Goal: Communication & Community: Answer question/provide support

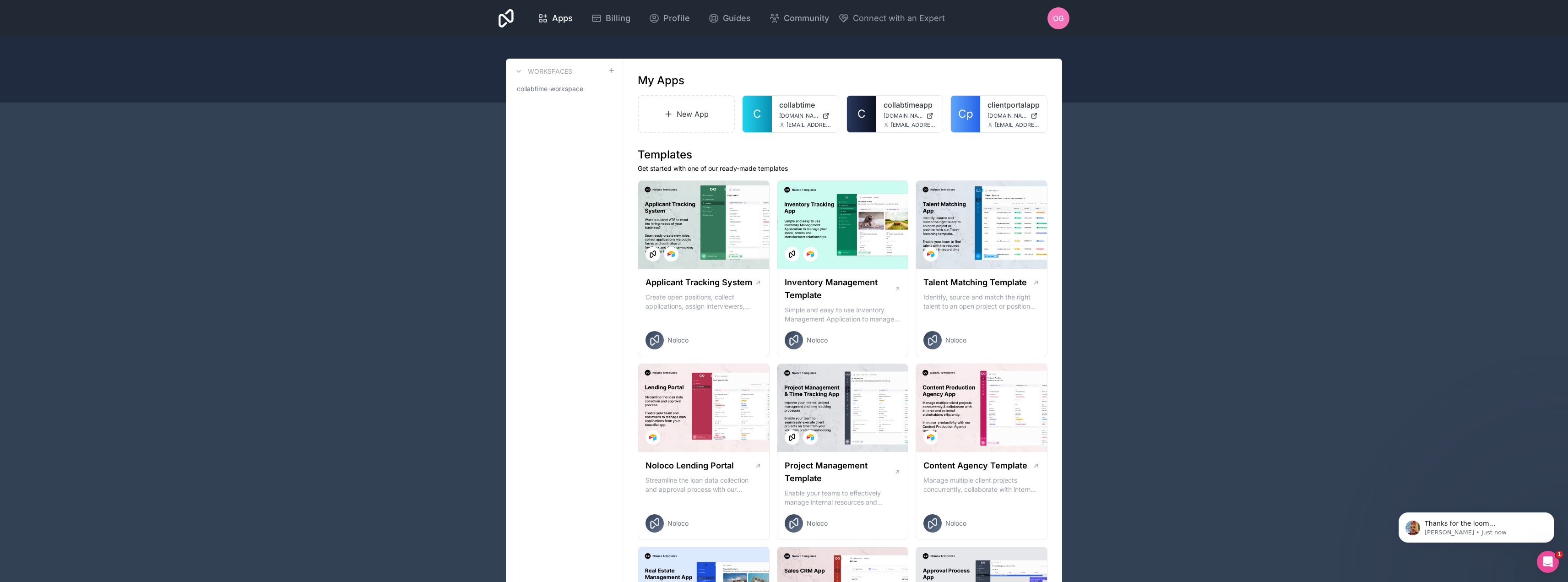
scroll to position [631, 0]
click at [1546, 562] on icon "Open Intercom Messenger" at bounding box center [1546, 560] width 6 height 7
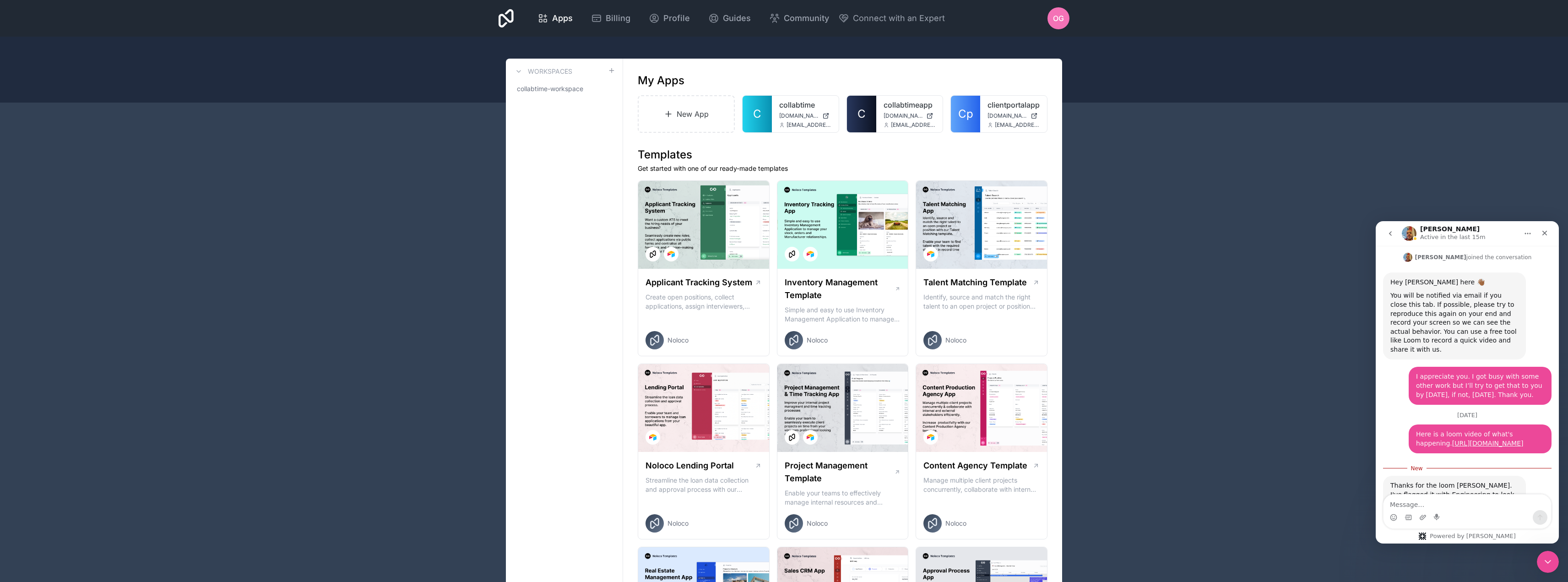
scroll to position [646, 0]
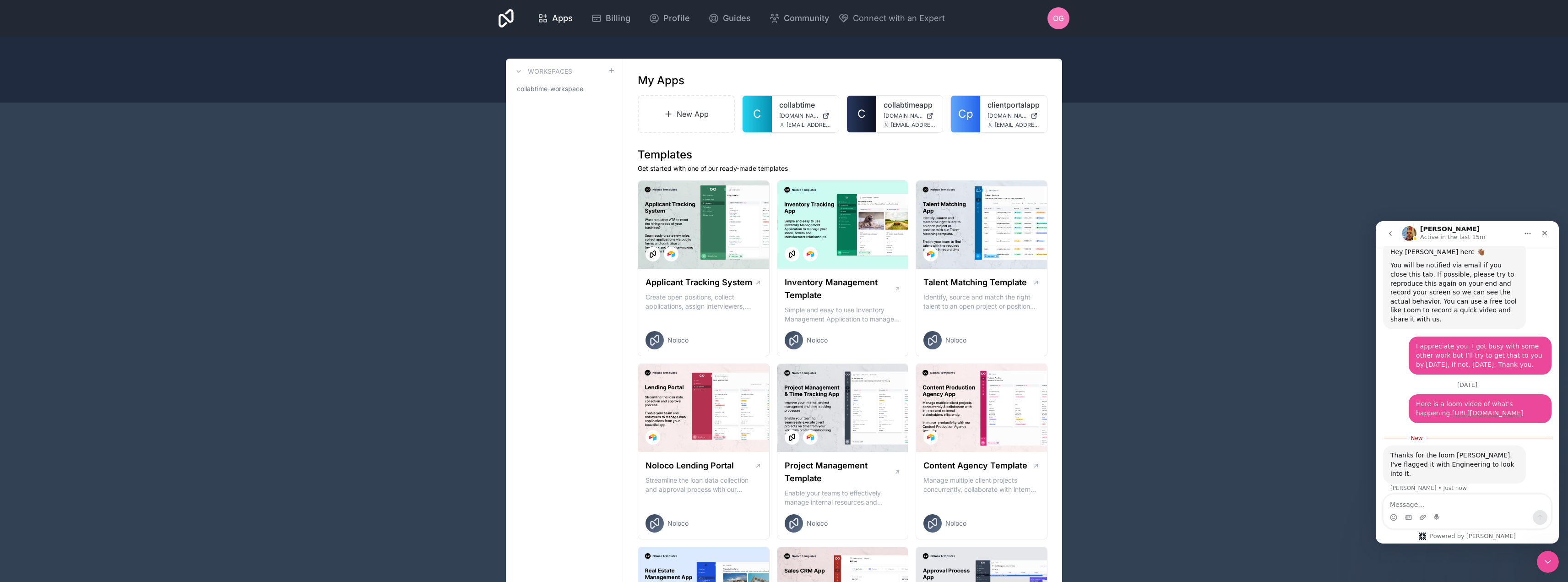
click at [1479, 504] on textarea "Message…" at bounding box center [1466, 503] width 167 height 15
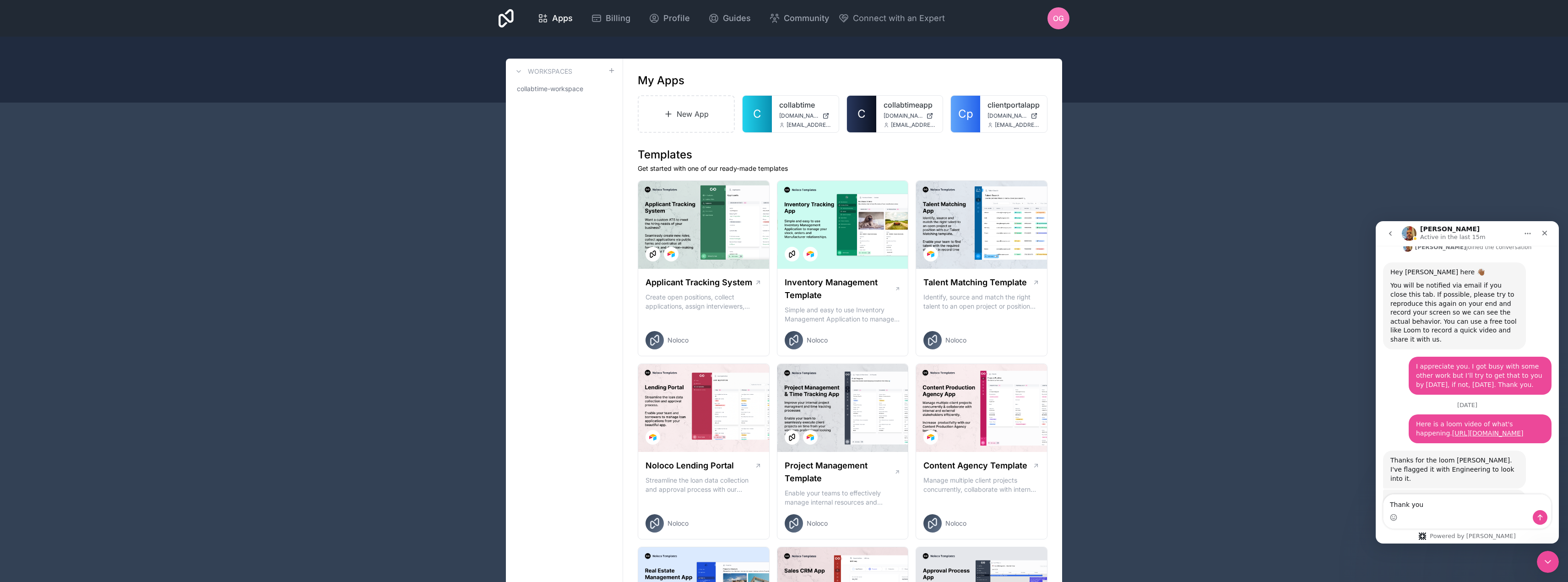
scroll to position [625, 0]
type textarea "T"
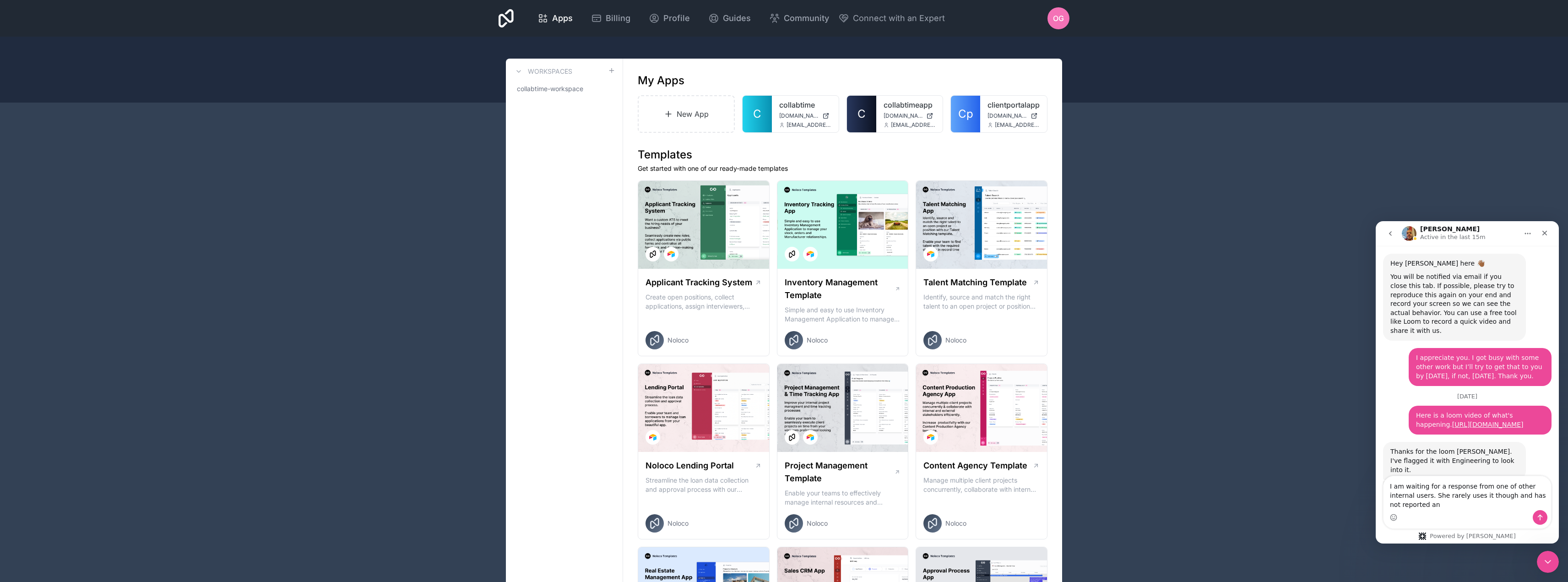
scroll to position [644, 0]
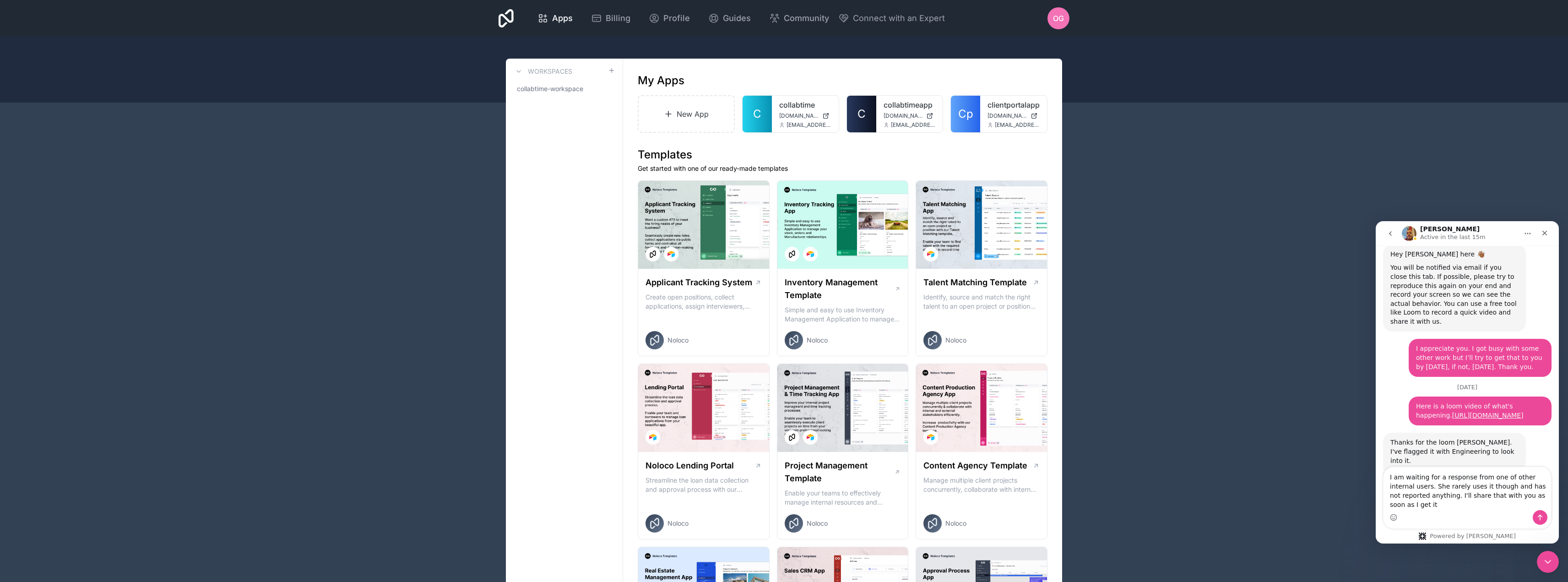
type textarea "I am waiting for a response from one of other internal users. She rarely uses i…"
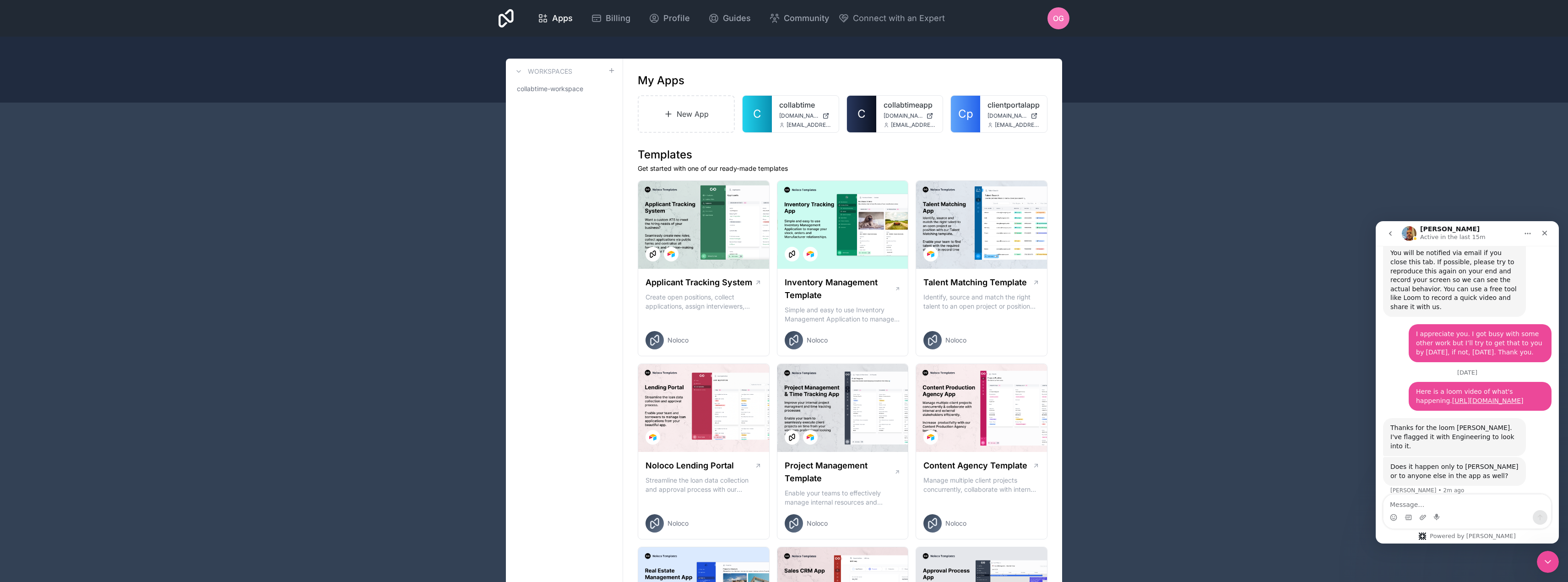
scroll to position [680, 0]
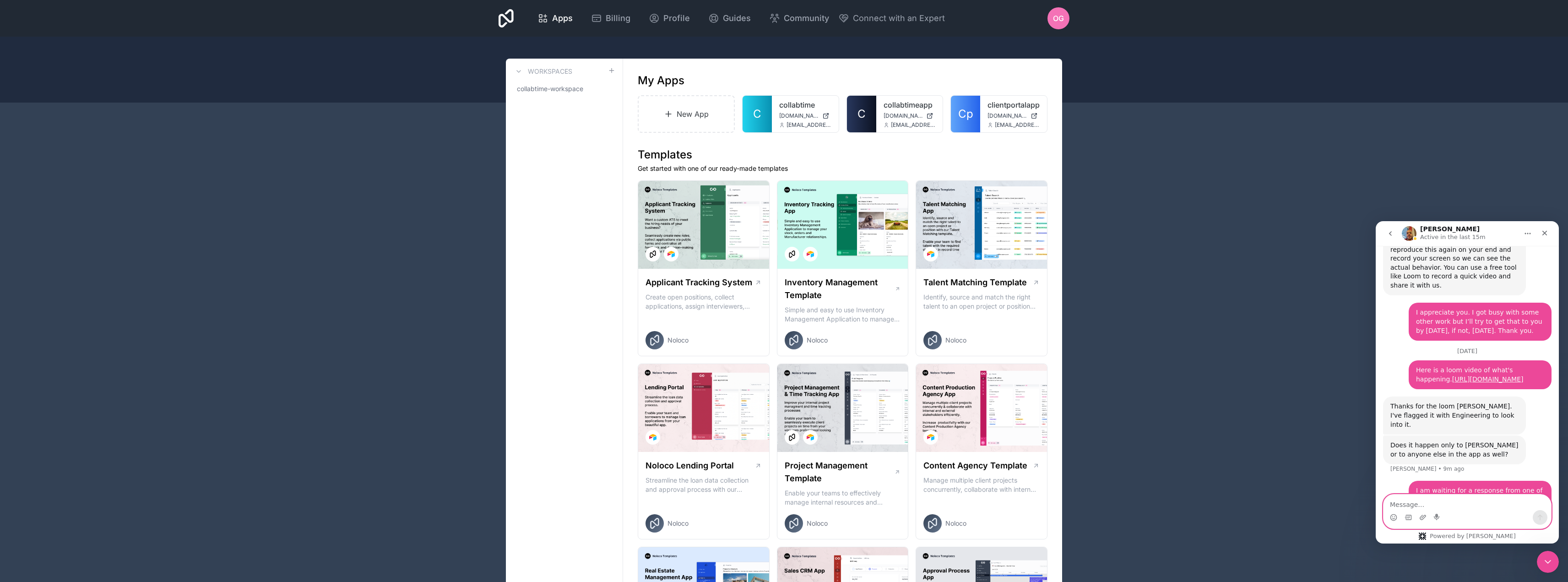
click at [1434, 503] on textarea "Message…" at bounding box center [1466, 503] width 167 height 15
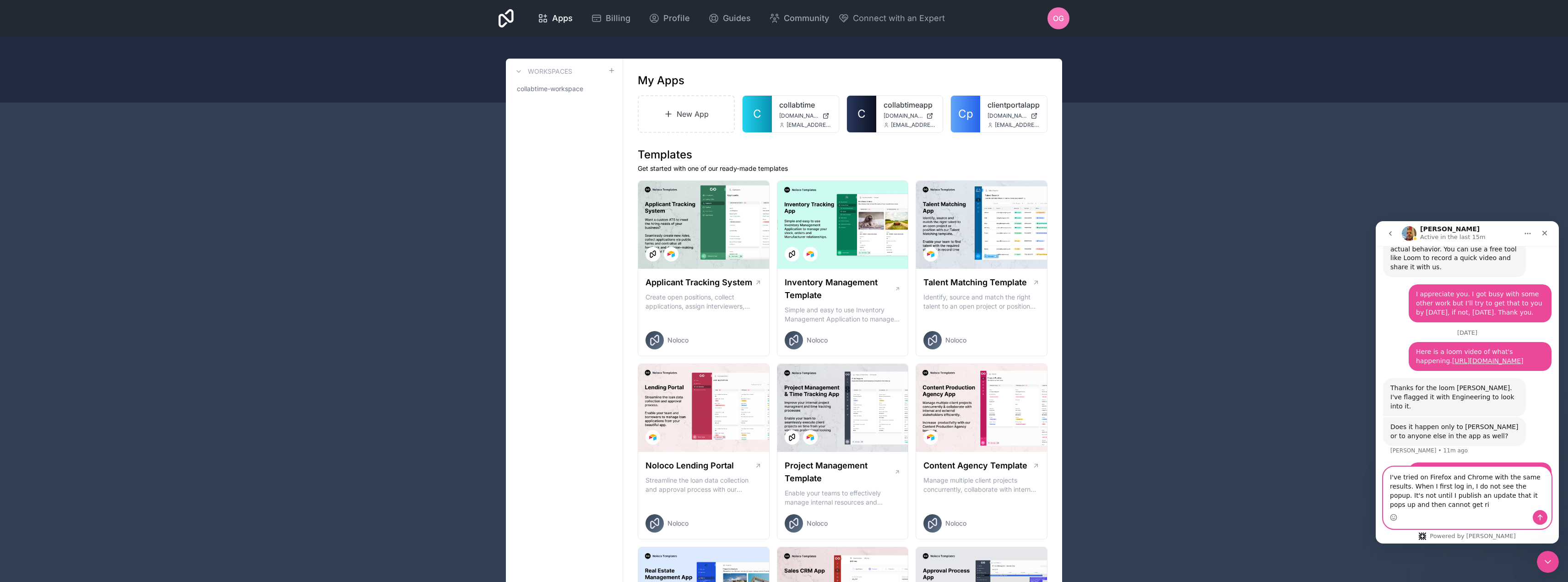
scroll to position [708, 0]
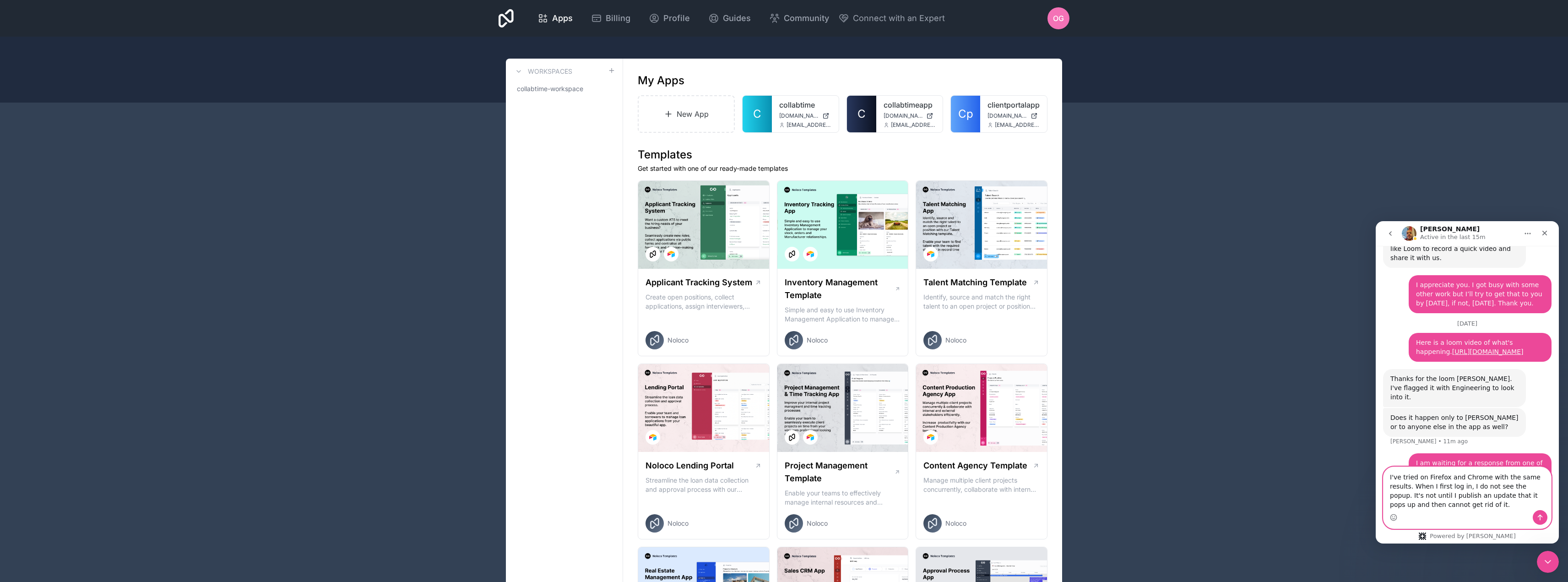
click at [1544, 478] on textarea "I've tried on Firefox and Chrome with the same results. When I first log in, I …" at bounding box center [1466, 488] width 167 height 43
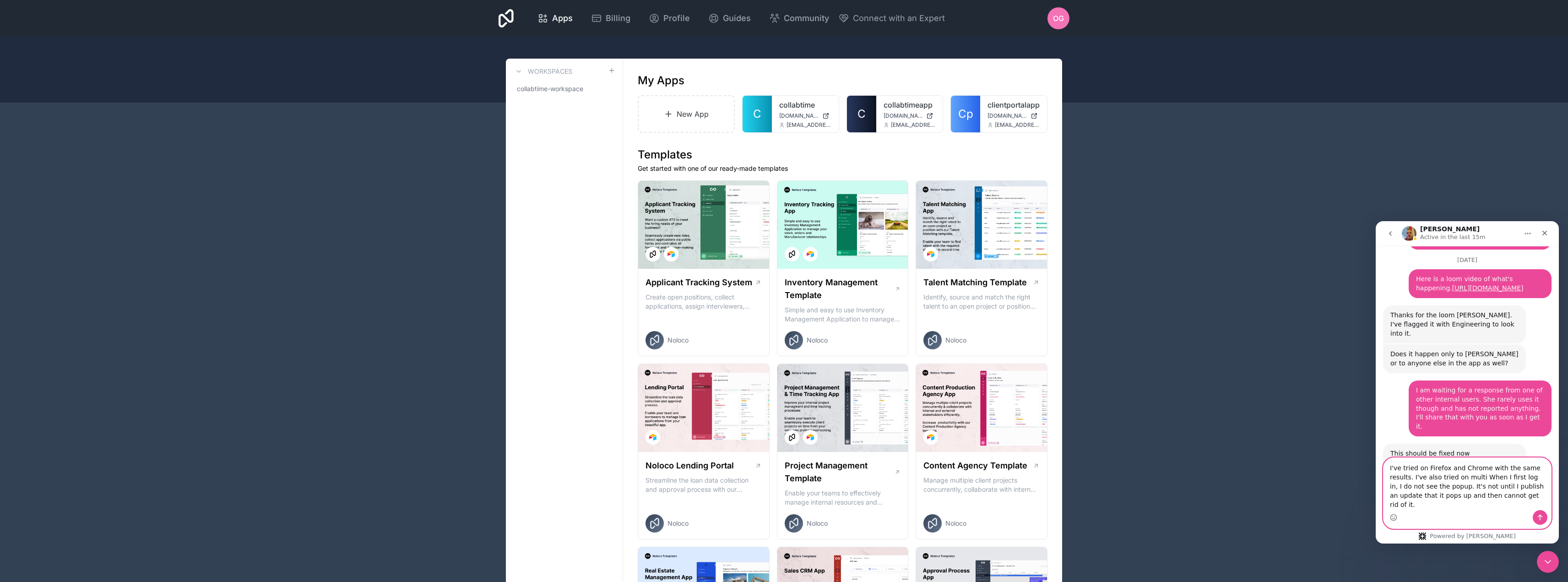
scroll to position [785, 0]
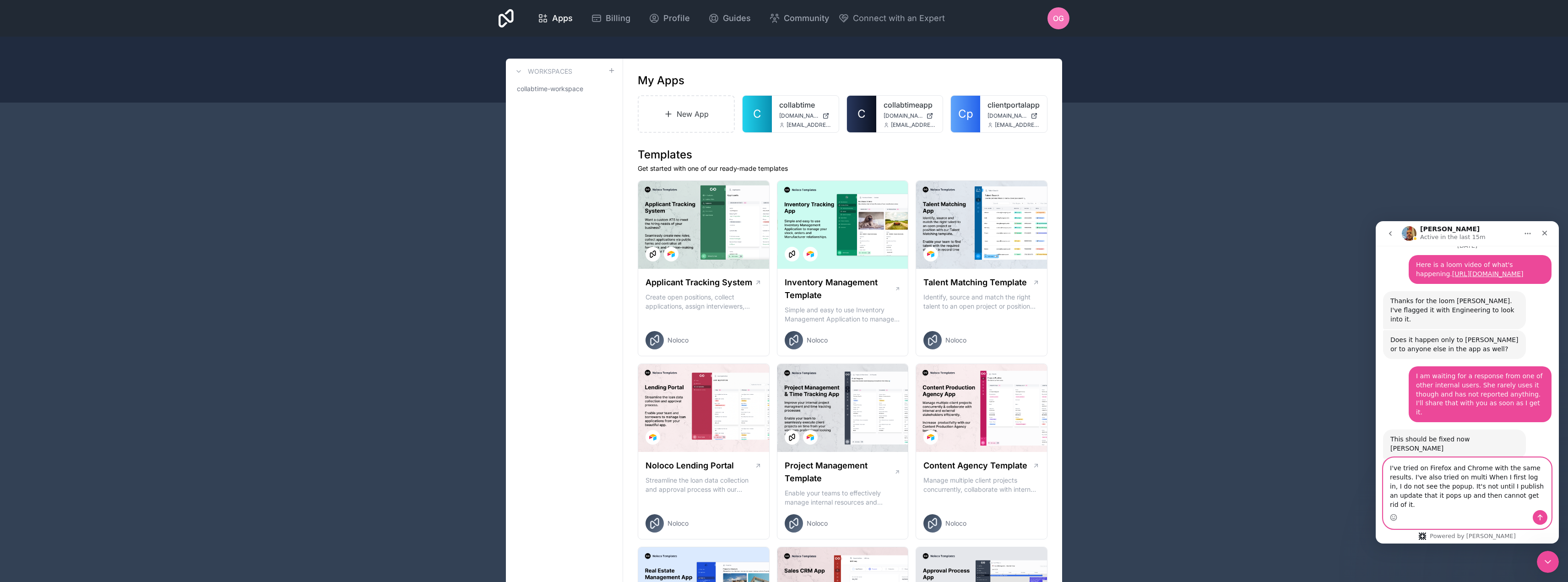
drag, startPoint x: 1480, startPoint y: 505, endPoint x: 1492, endPoint y: 505, distance: 12.0
click at [1483, 505] on textarea "I've tried on Firefox and Chrome with the same results. I've also tried on mult…" at bounding box center [1466, 484] width 167 height 52
drag, startPoint x: 1459, startPoint y: 499, endPoint x: 1370, endPoint y: 463, distance: 96.0
click html "[PERSON_NAME] Active in the last 15m Let us know if we can help with anything a…"
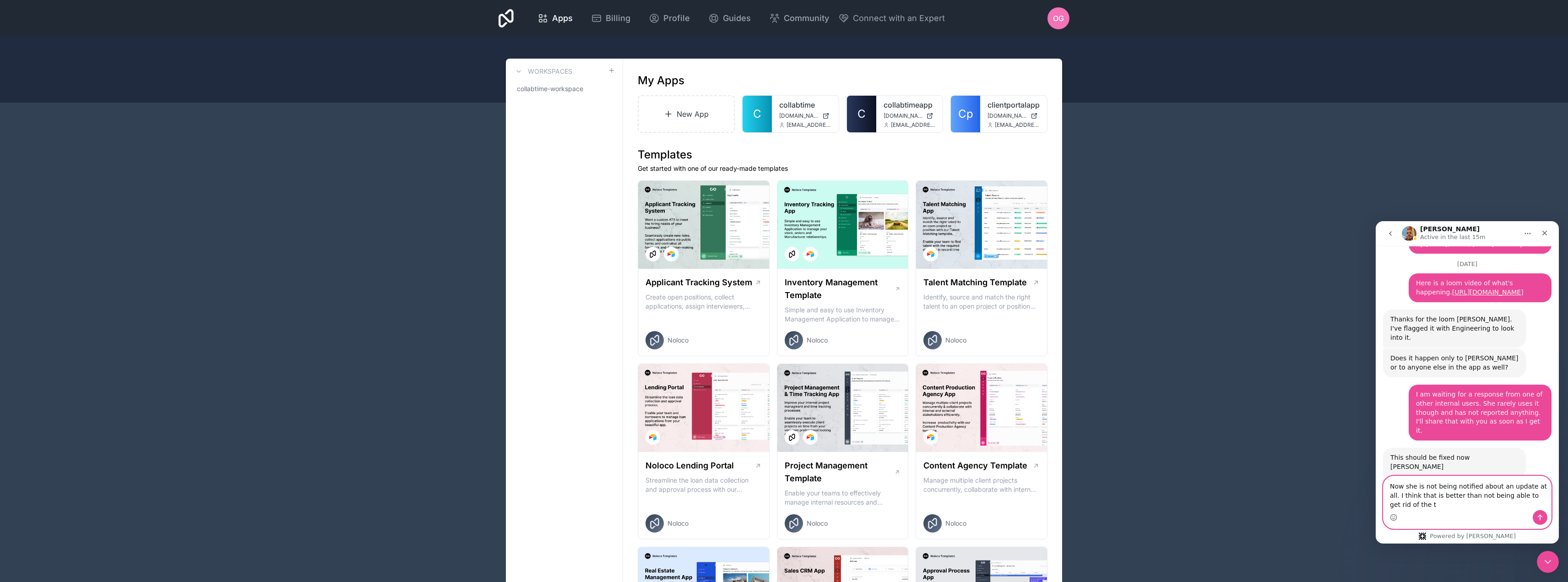
scroll to position [776, 0]
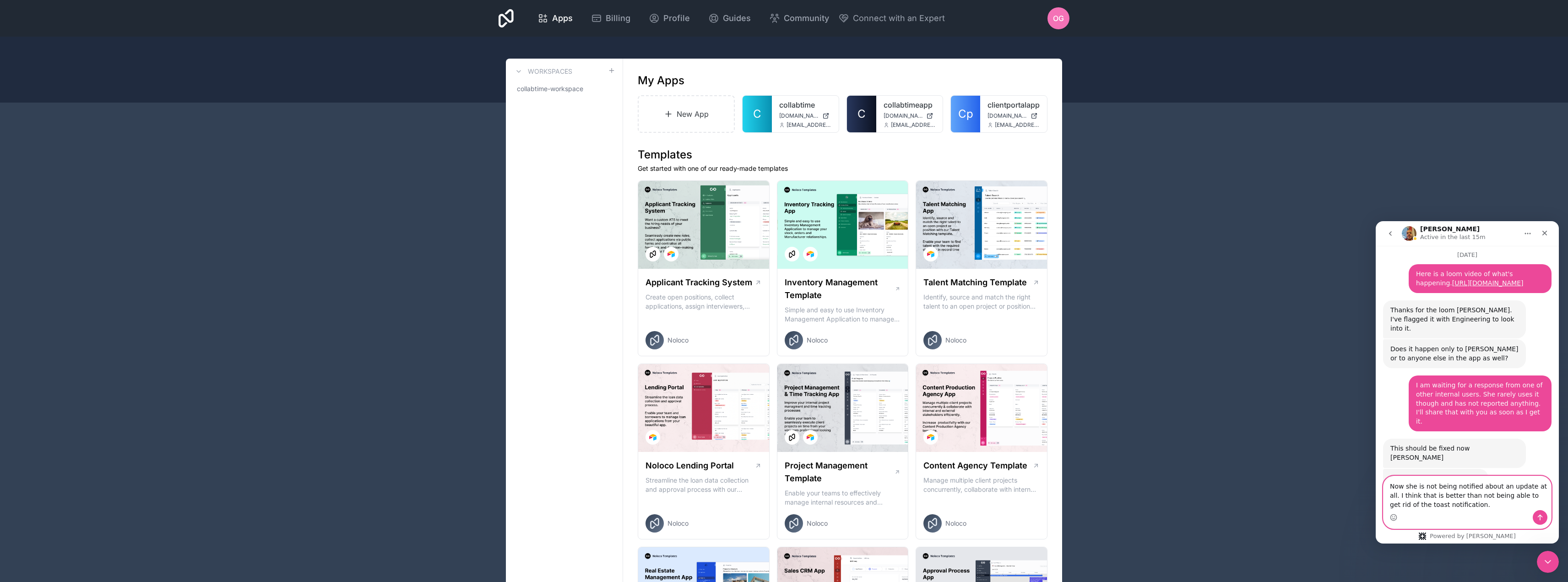
click at [1391, 487] on textarea "Now she is not being notified about an update at all. I think that is better th…" at bounding box center [1466, 493] width 167 height 34
type textarea "It is not. Now she is not being notified about an update at all. I think that i…"
click at [1534, 517] on button "Send a message…" at bounding box center [1539, 517] width 15 height 15
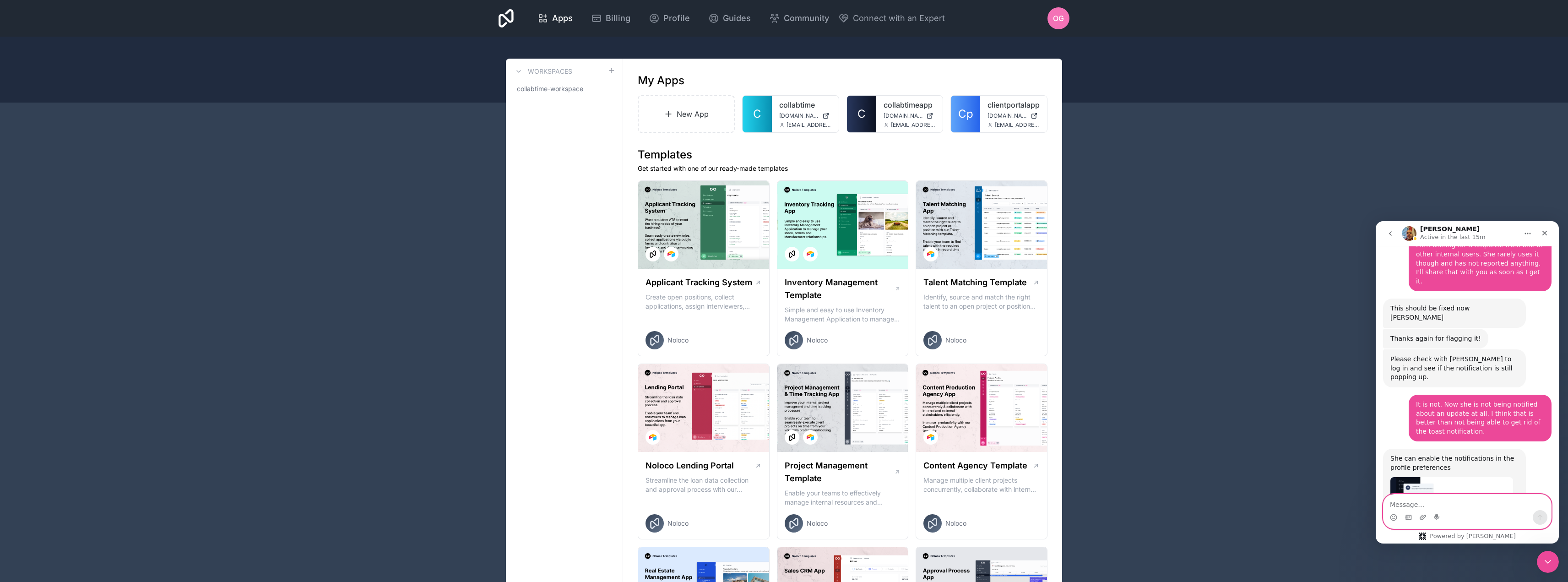
scroll to position [916, 0]
click at [1497, 503] on textarea "Message…" at bounding box center [1466, 503] width 167 height 15
click at [1469, 478] on img "Carlos says…" at bounding box center [1451, 494] width 123 height 33
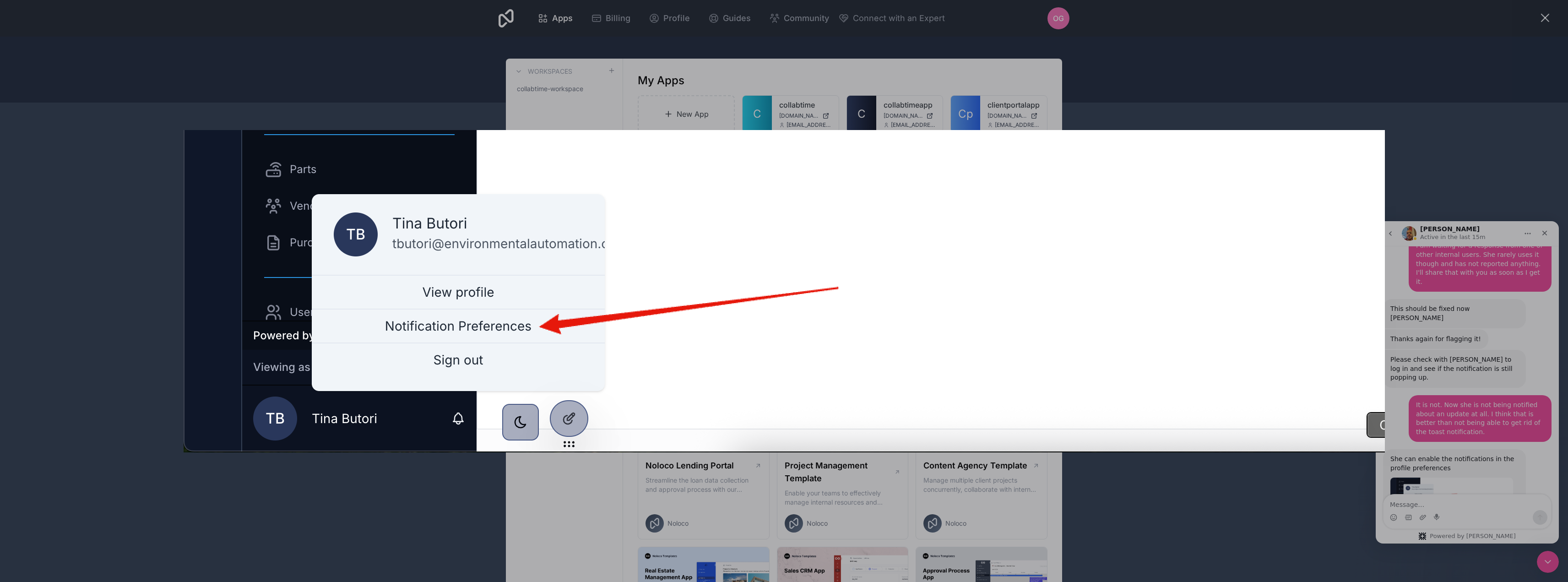
scroll to position [0, 0]
click at [1550, 512] on div "Intercom messenger" at bounding box center [784, 291] width 1568 height 582
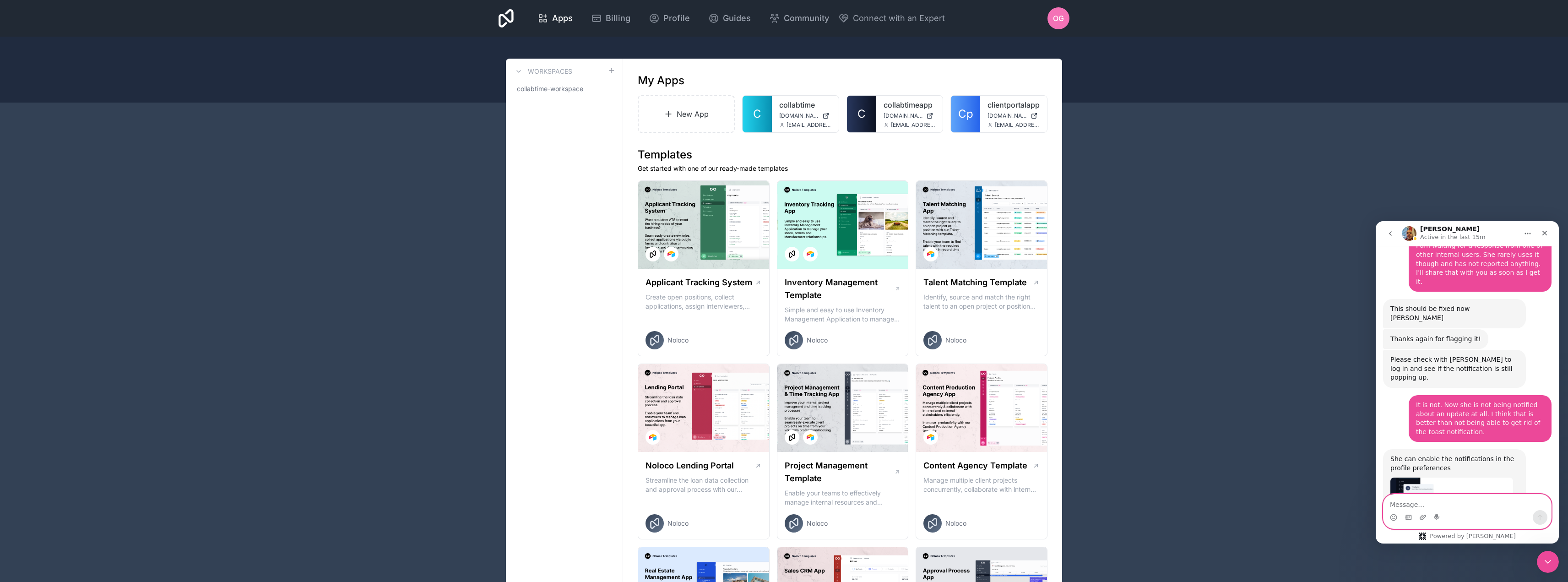
click at [1481, 502] on textarea "Message…" at bounding box center [1466, 503] width 167 height 15
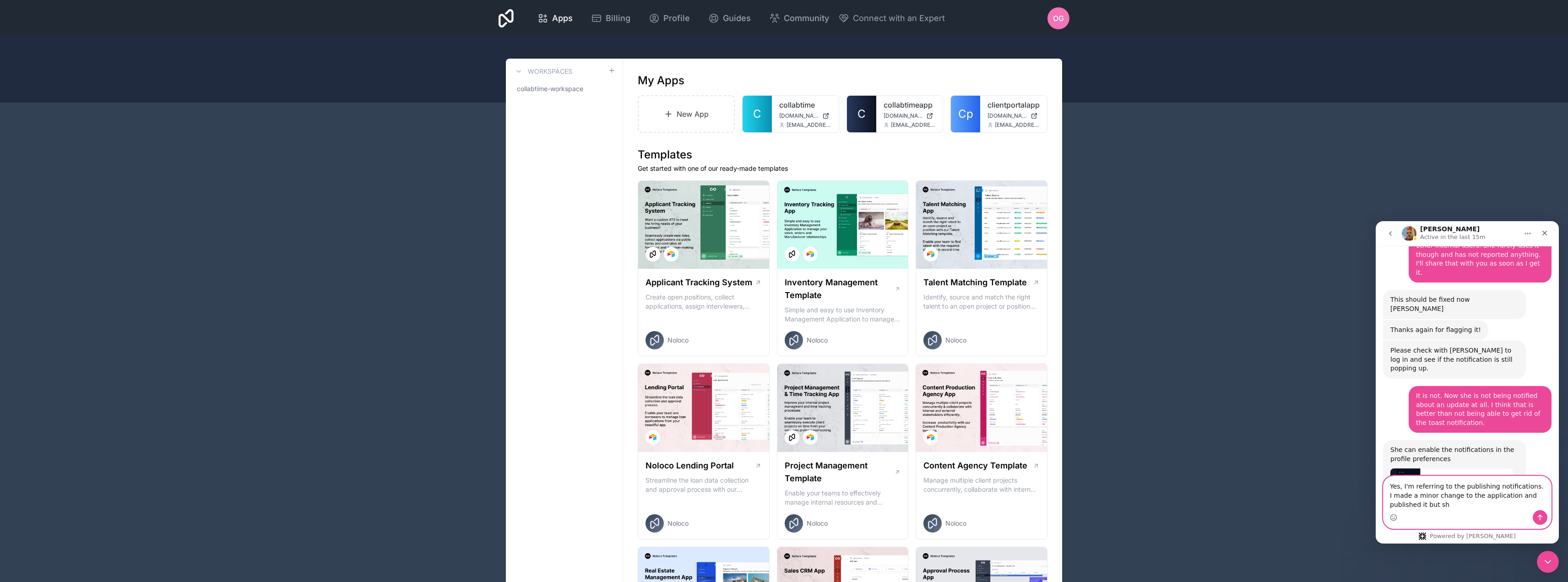
scroll to position [934, 0]
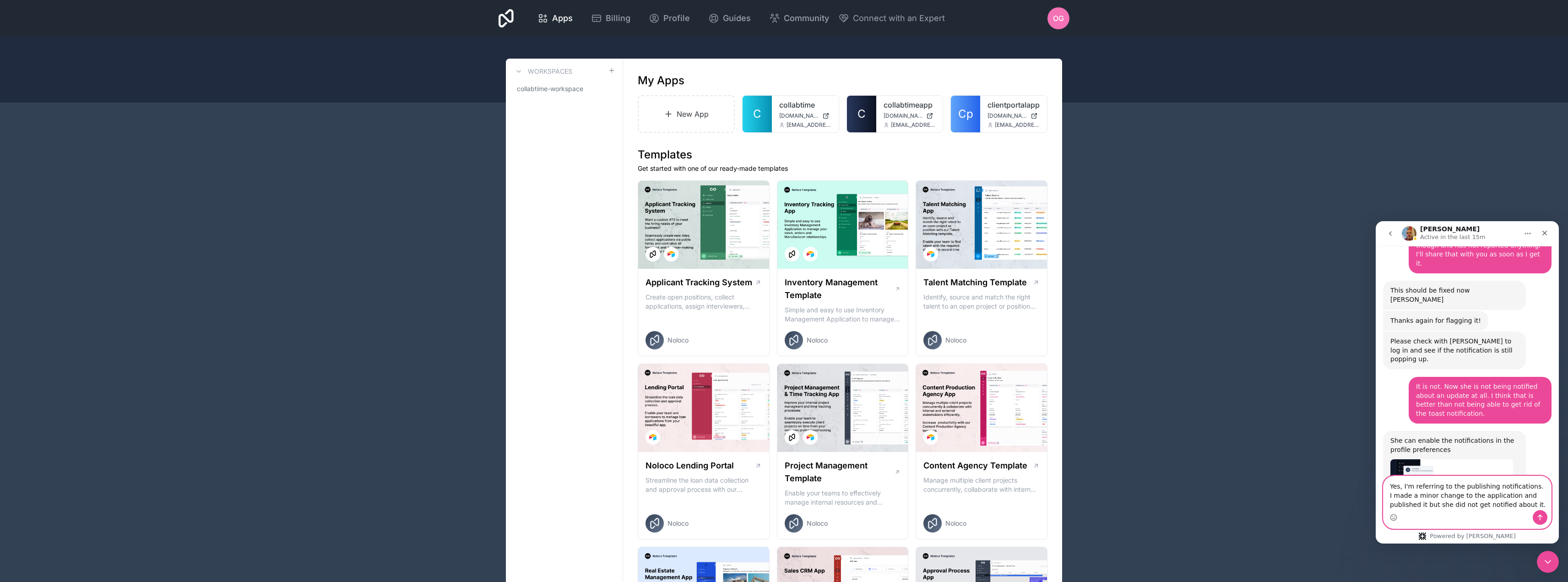
type textarea "Yes, I'm referring to the publishing notifications. I made a minor change to th…"
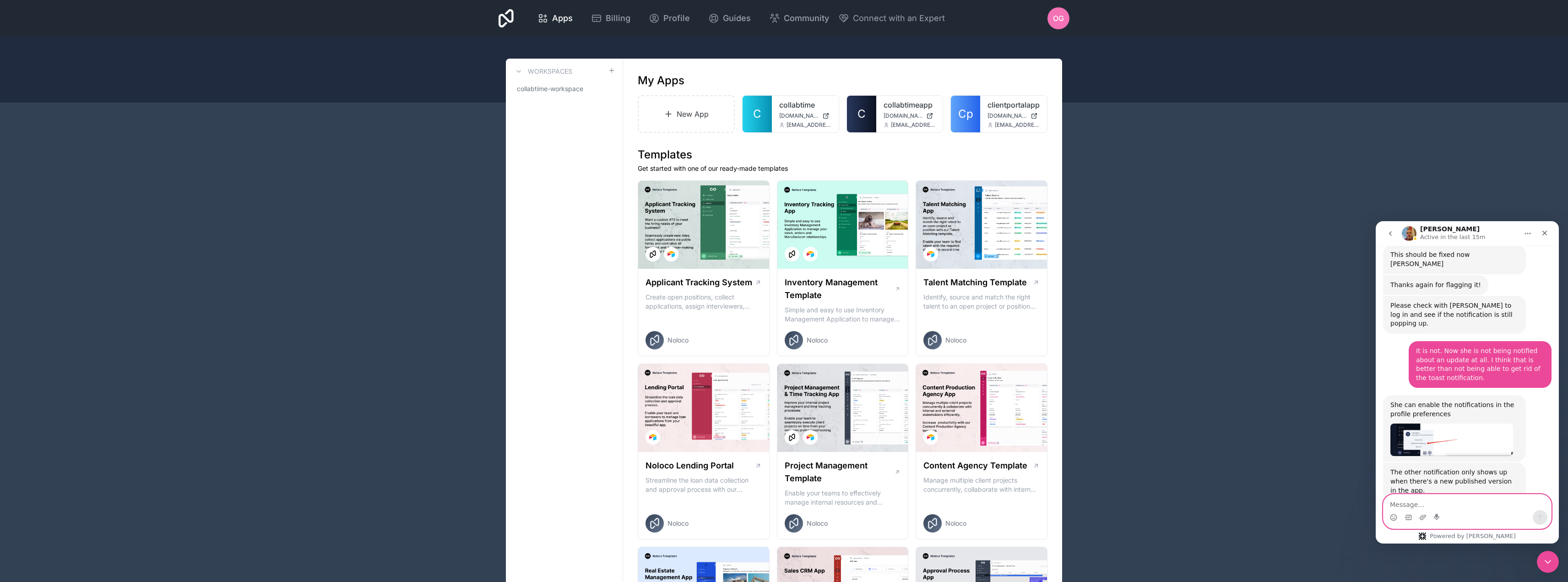
click at [1441, 506] on textarea "Message…" at bounding box center [1466, 503] width 167 height 15
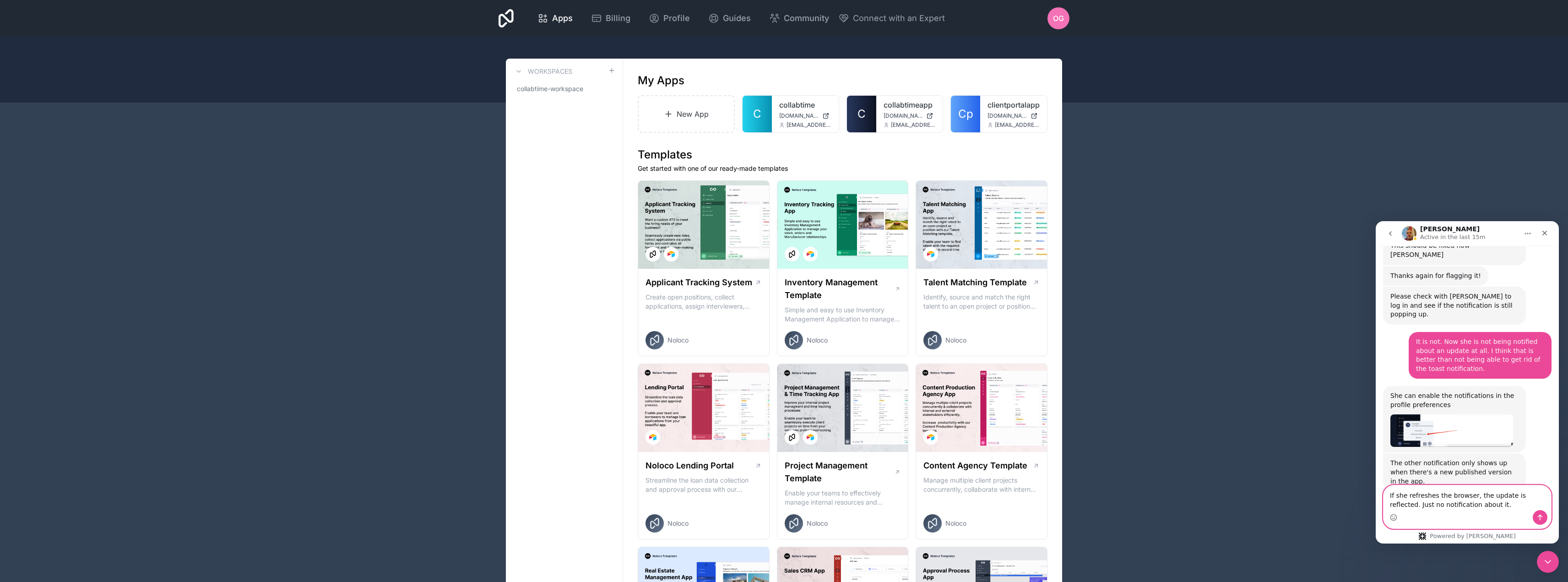
type textarea "If she refreshes the browser, the update is reflected. Just no notification abo…"
click at [1537, 519] on icon "Send a message…" at bounding box center [1540, 517] width 7 height 7
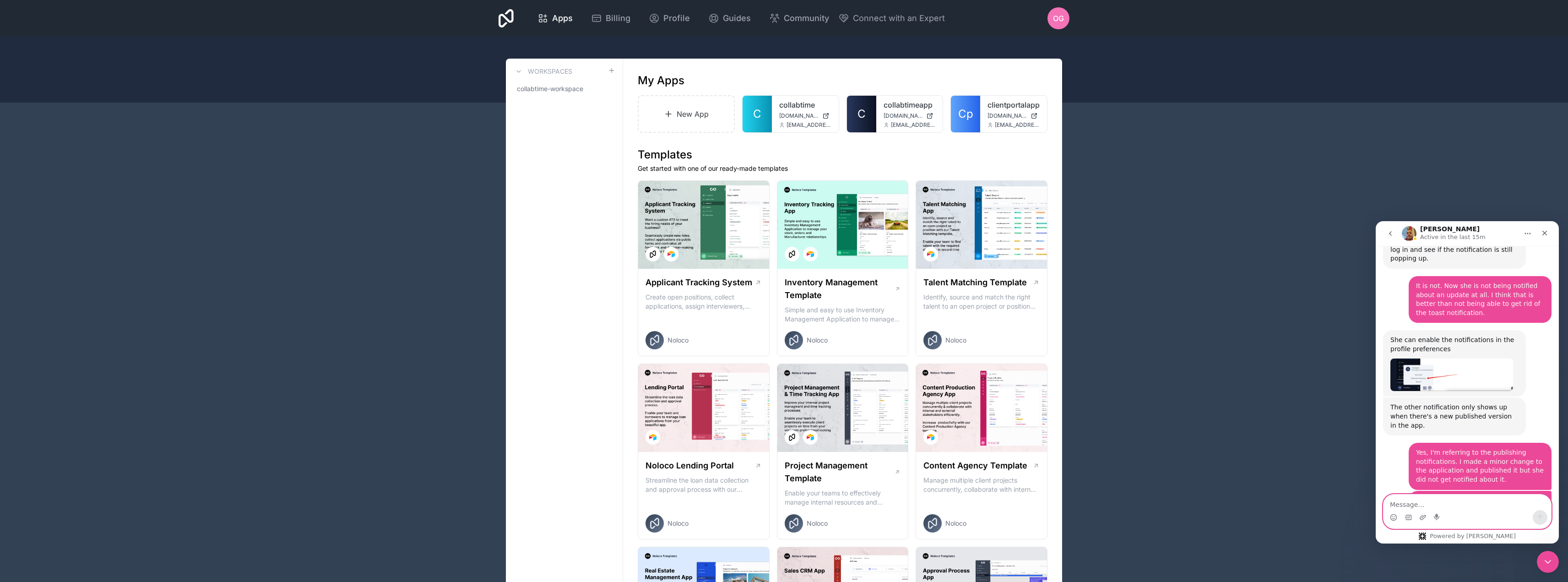
scroll to position [1036, 0]
